Goal: Transaction & Acquisition: Purchase product/service

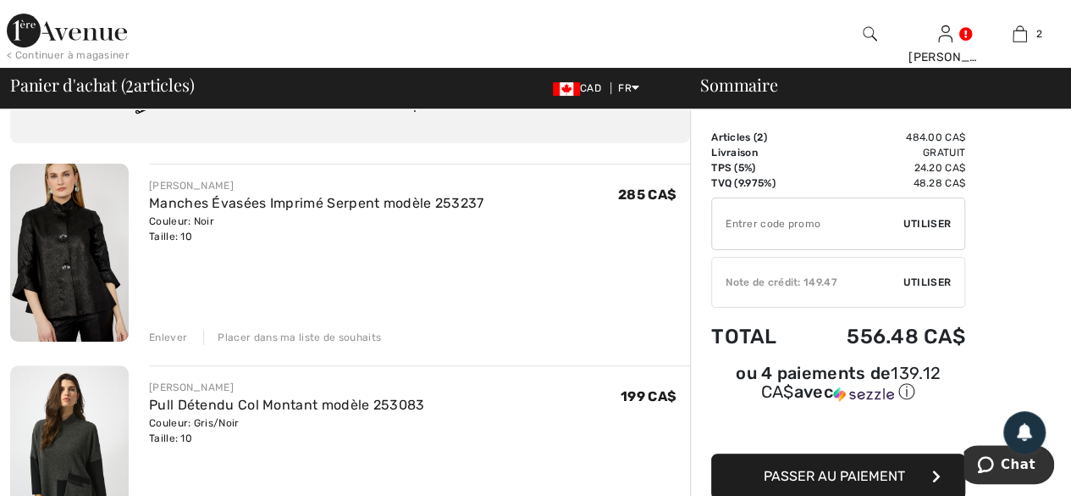
click at [285, 339] on div "Placer dans ma liste de souhaits" at bounding box center [292, 336] width 178 height 15
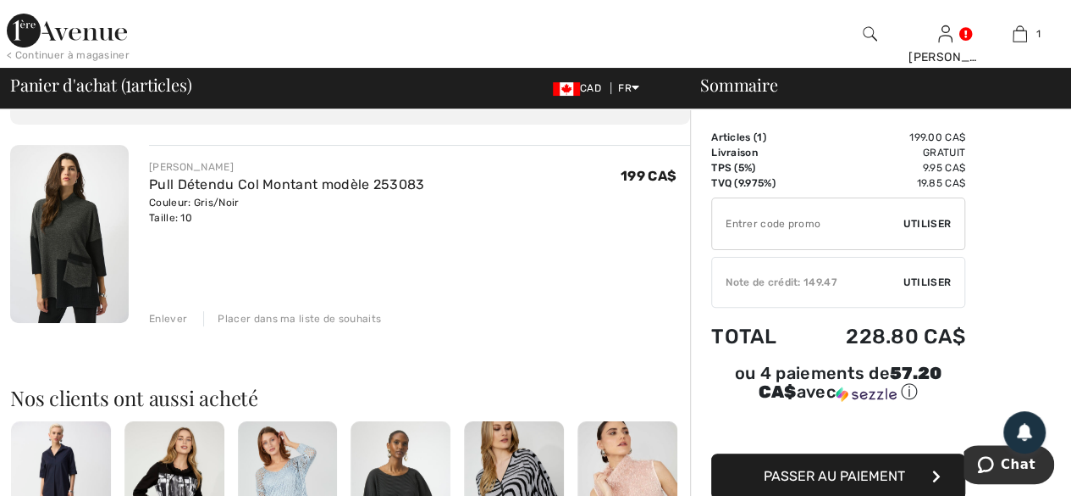
scroll to position [85, 0]
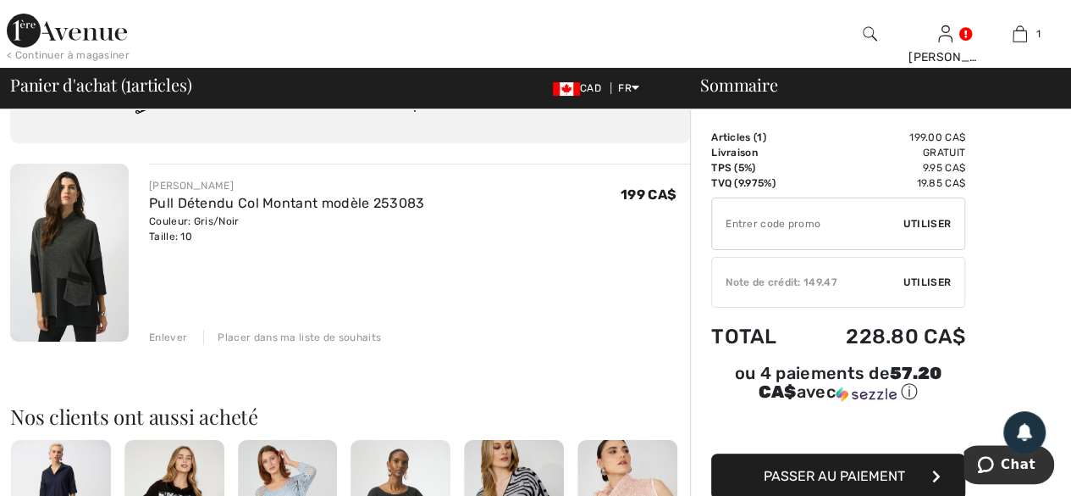
click at [927, 279] on span "Utiliser" at bounding box center [927, 281] width 47 height 15
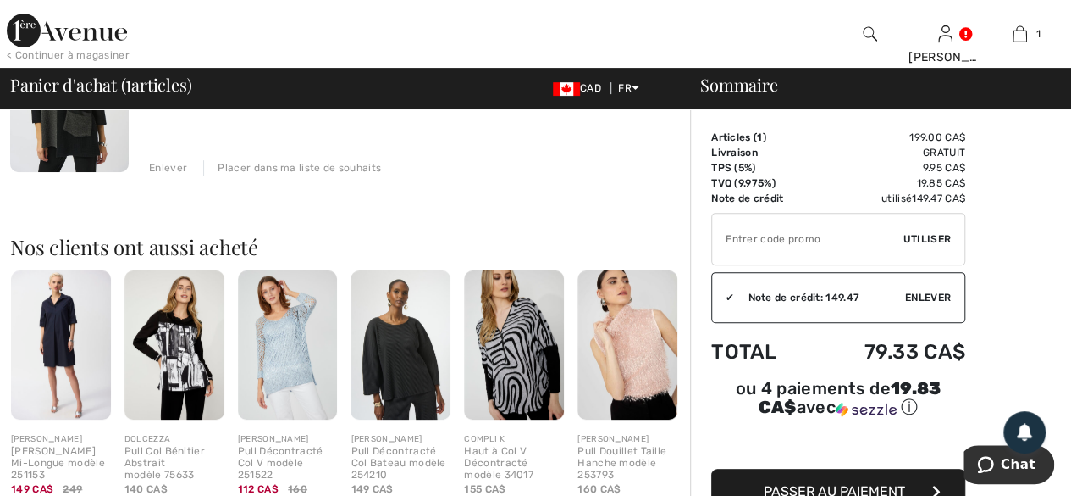
scroll to position [339, 0]
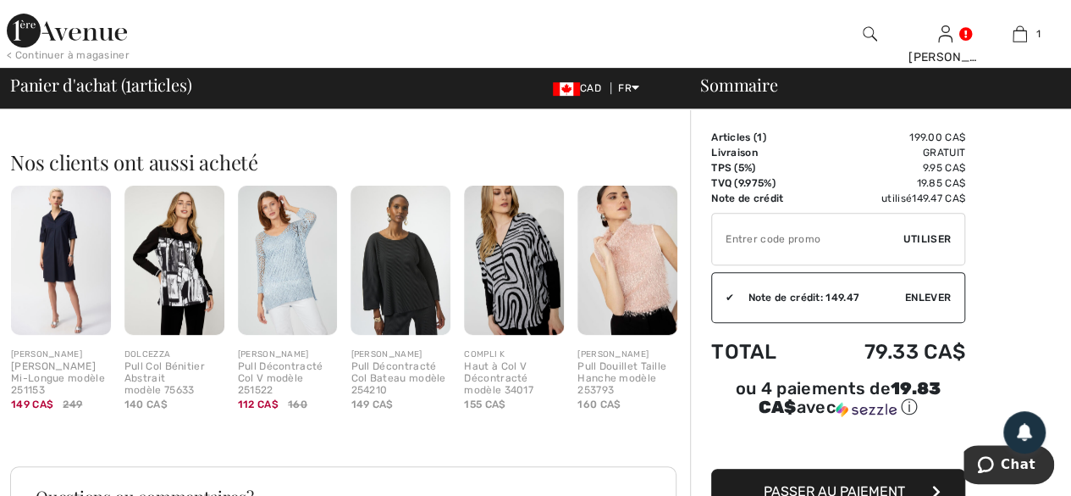
click at [817, 485] on span "Passer au paiement" at bounding box center [834, 491] width 141 height 16
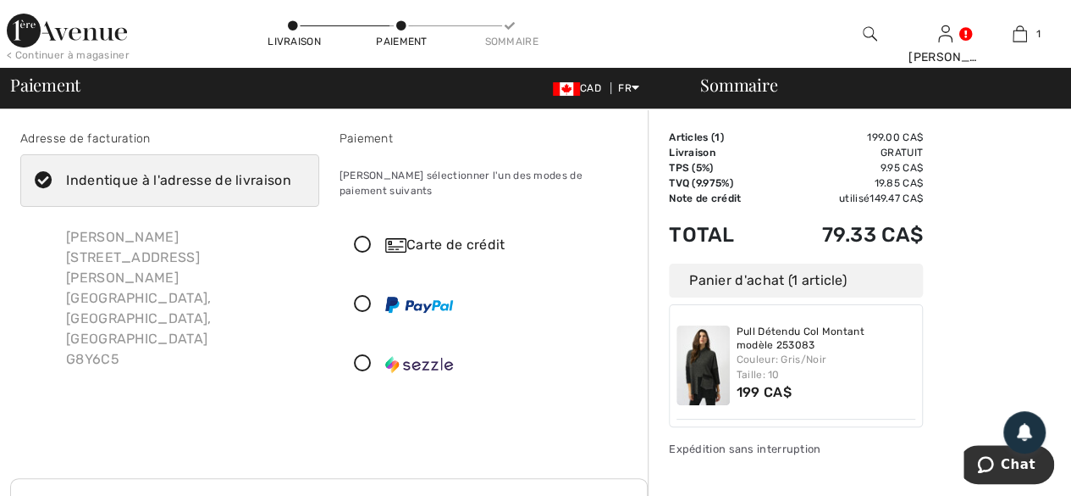
click at [364, 236] on icon at bounding box center [363, 245] width 45 height 18
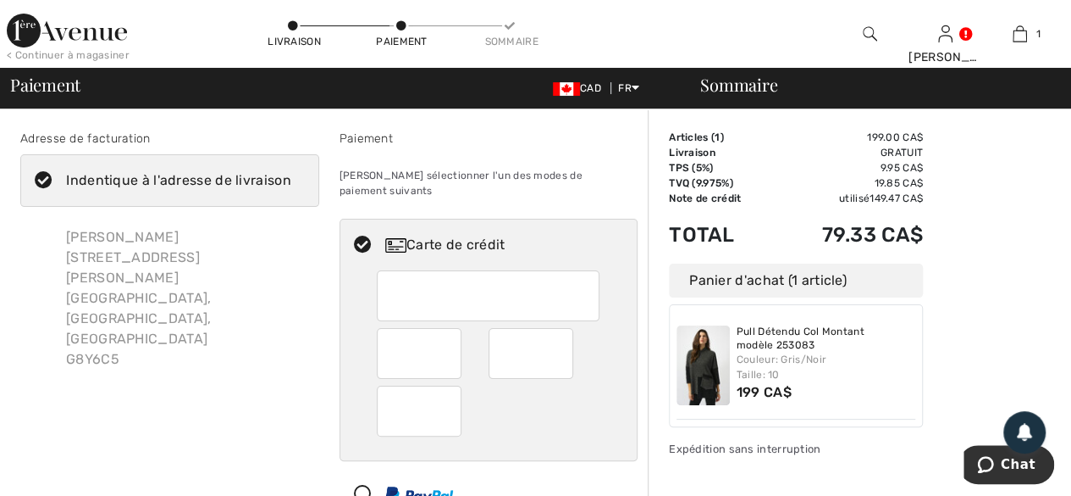
click at [388, 274] on div at bounding box center [488, 295] width 223 height 51
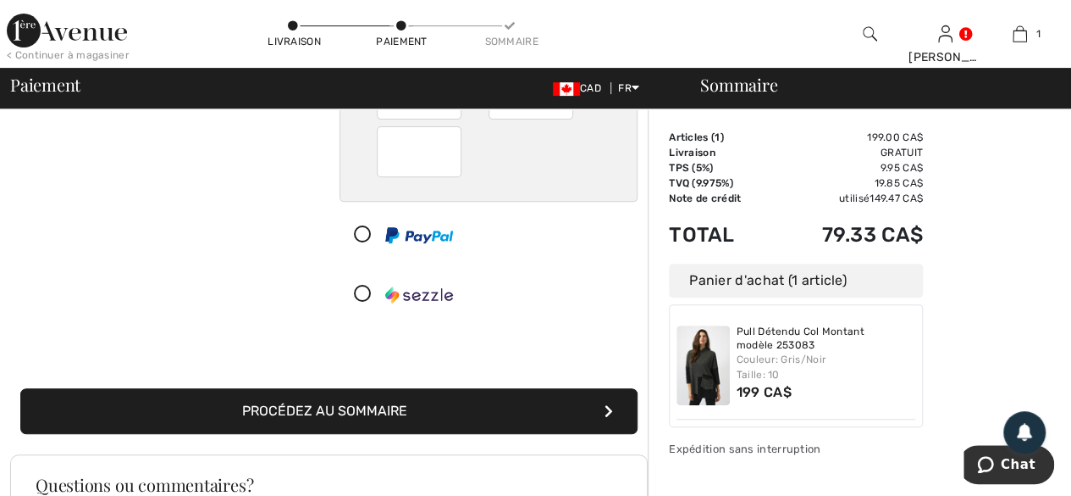
scroll to position [254, 0]
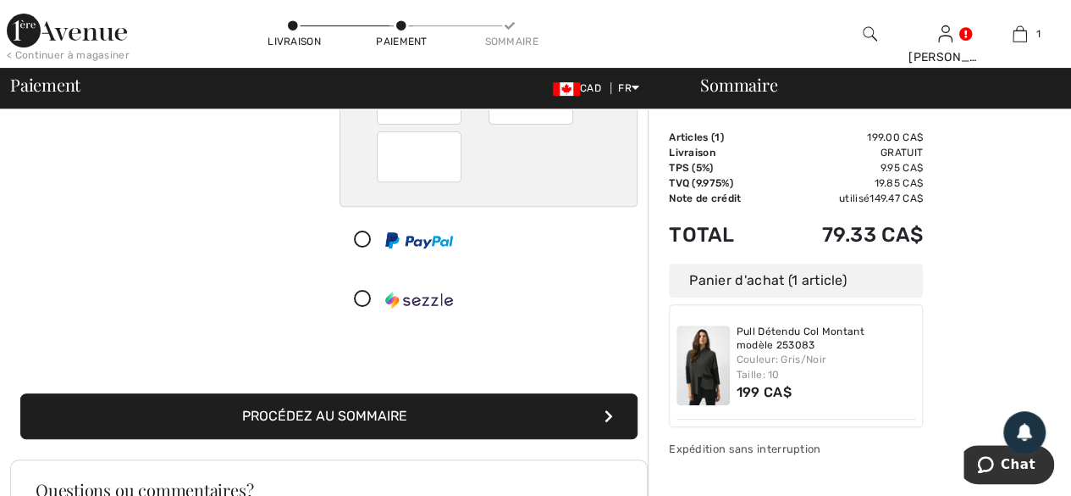
click at [416, 399] on button "Procédez au sommaire" at bounding box center [328, 416] width 617 height 46
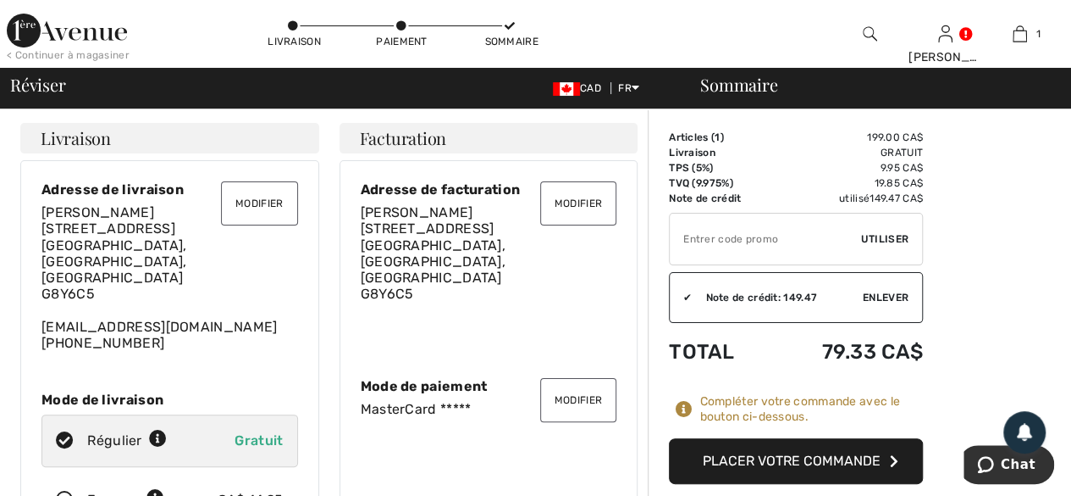
click at [803, 460] on button "Placer votre commande" at bounding box center [796, 461] width 254 height 46
